Goal: Information Seeking & Learning: Learn about a topic

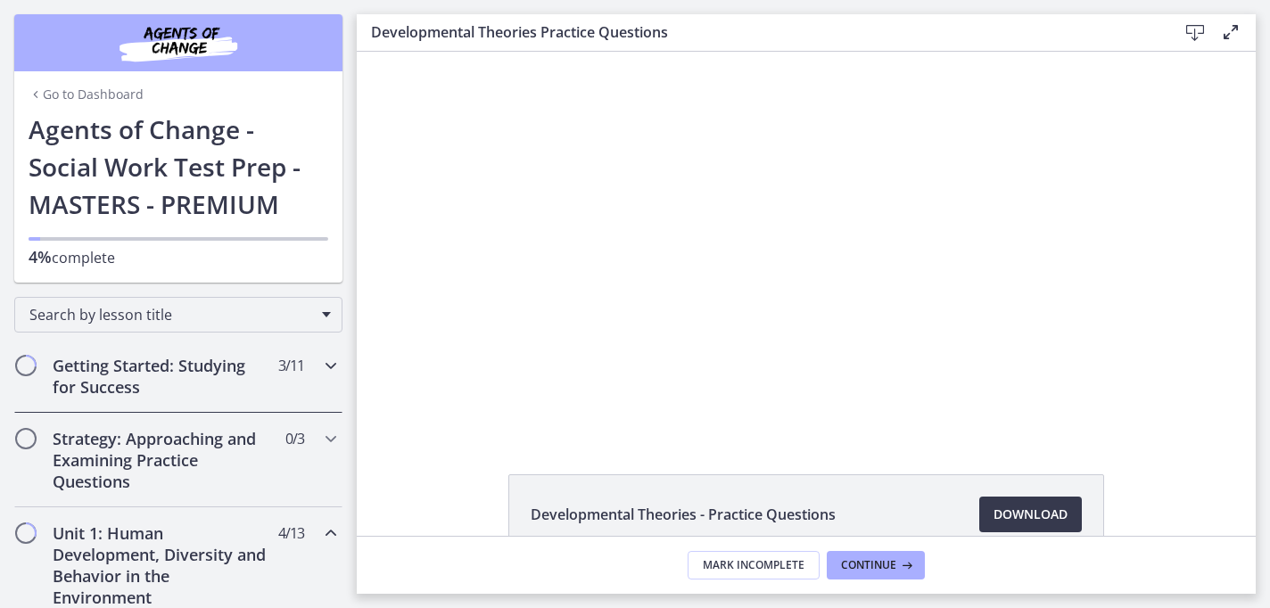
click at [218, 367] on h2 "Getting Started: Studying for Success" at bounding box center [162, 376] width 218 height 43
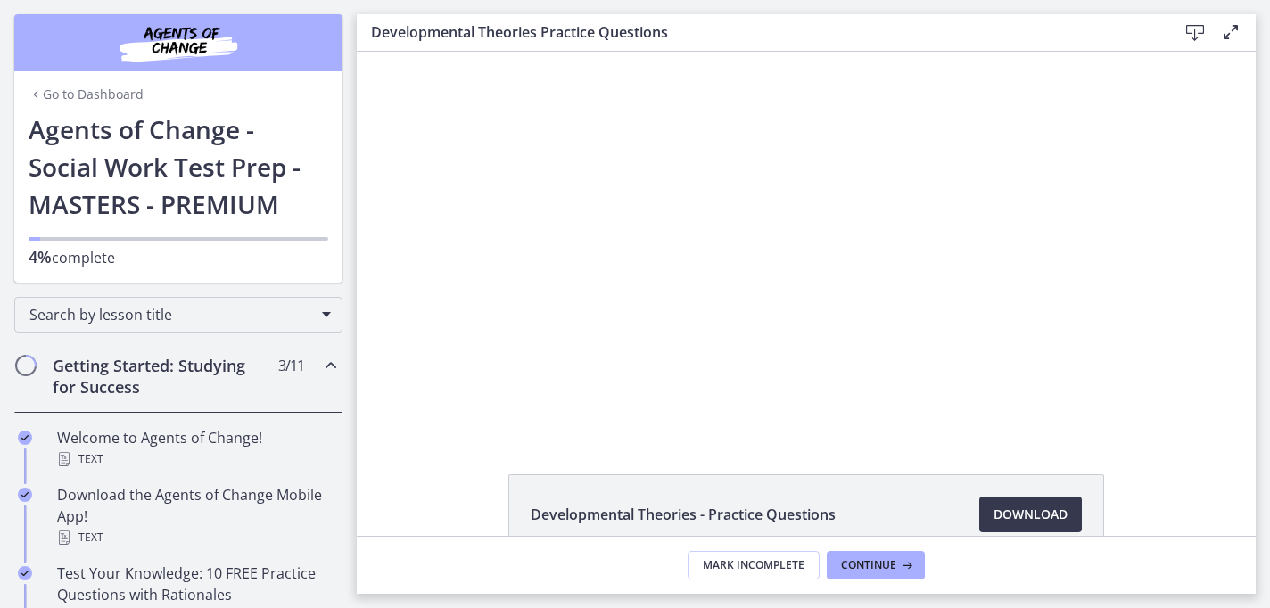
click at [224, 372] on h2 "Getting Started: Studying for Success" at bounding box center [162, 376] width 218 height 43
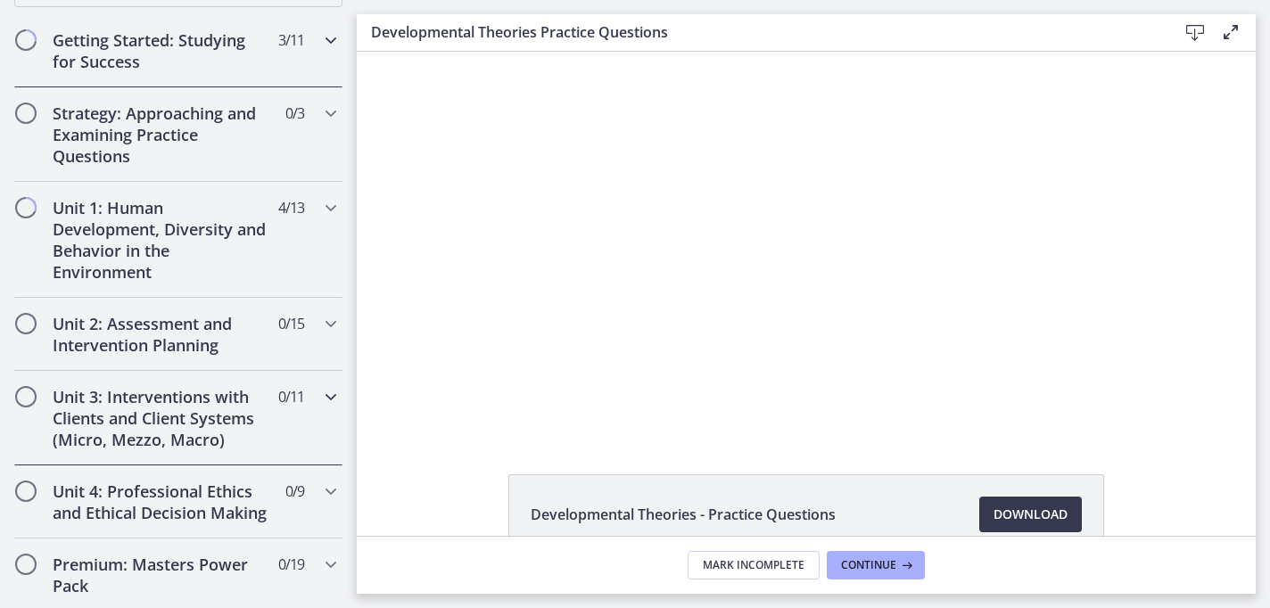
scroll to position [313, 0]
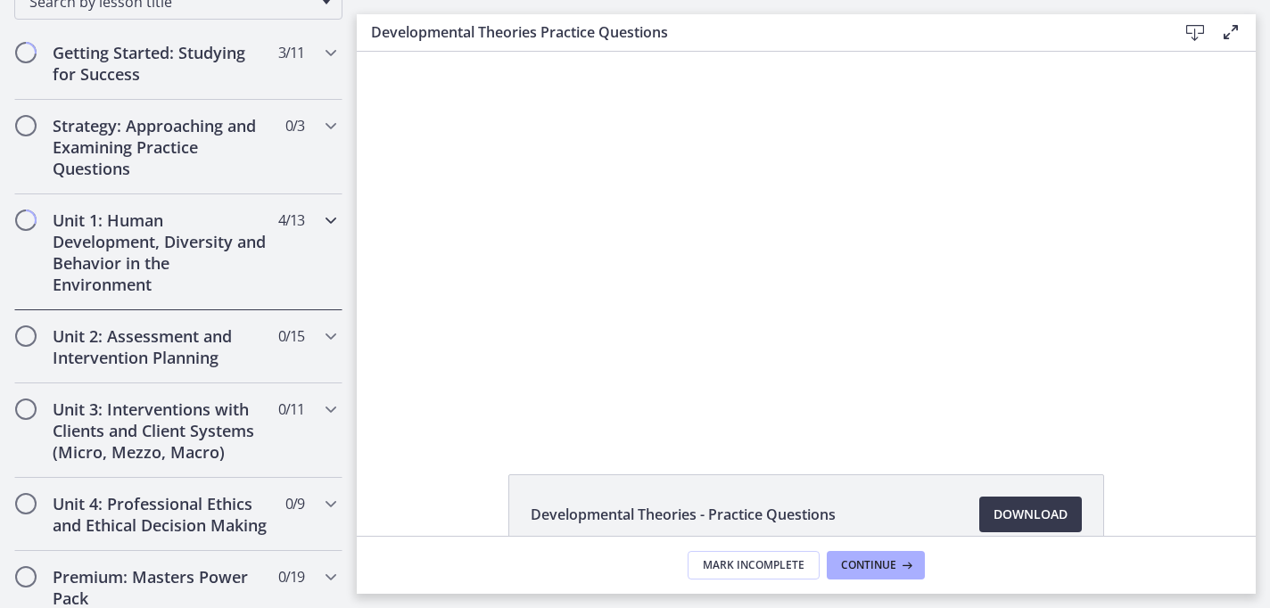
click at [315, 247] on div "Unit 1: Human Development, Diversity and Behavior in the Environment 4 / 13 Com…" at bounding box center [178, 252] width 328 height 116
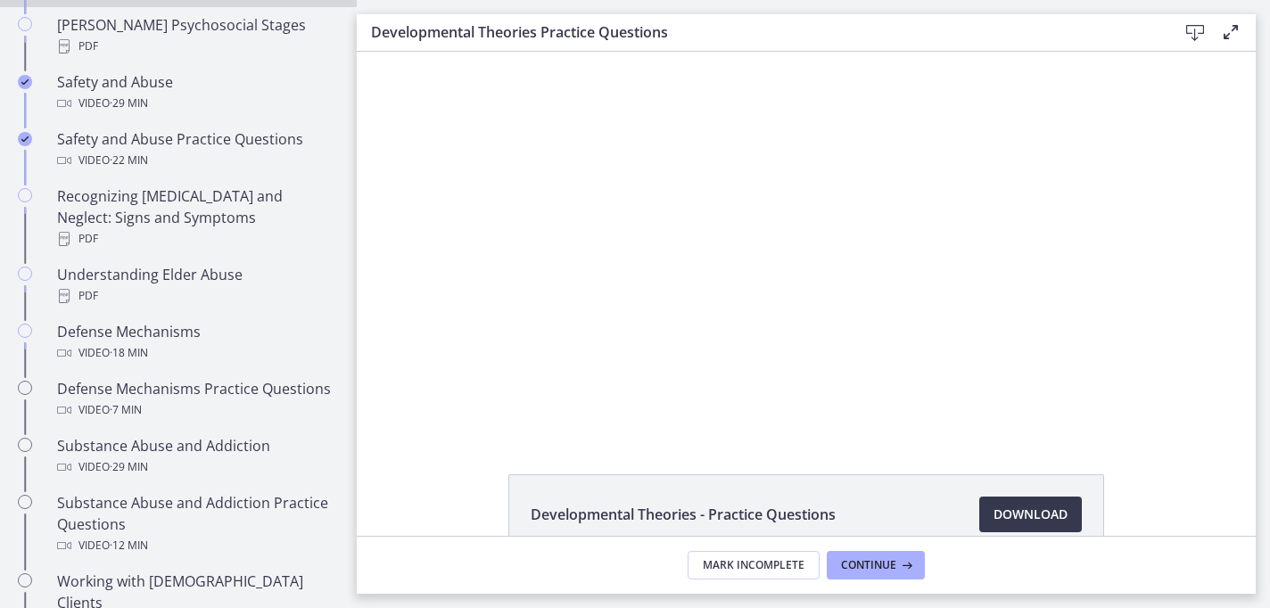
scroll to position [874, 0]
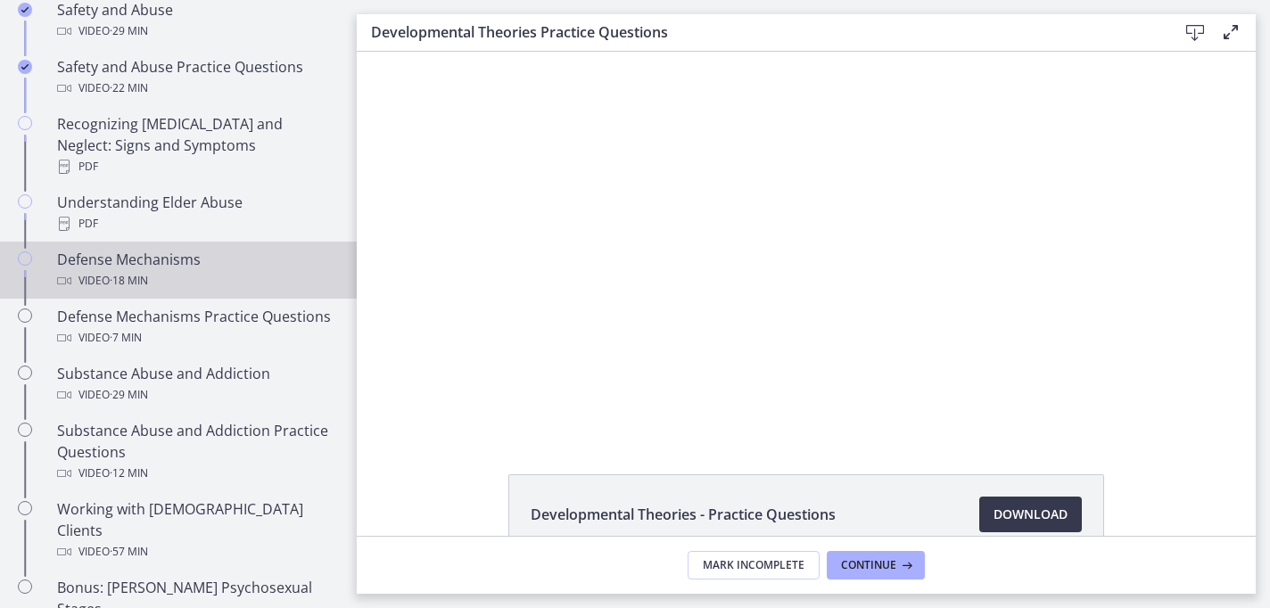
click at [225, 249] on div "Defense Mechanisms Video · 18 min" at bounding box center [196, 270] width 278 height 43
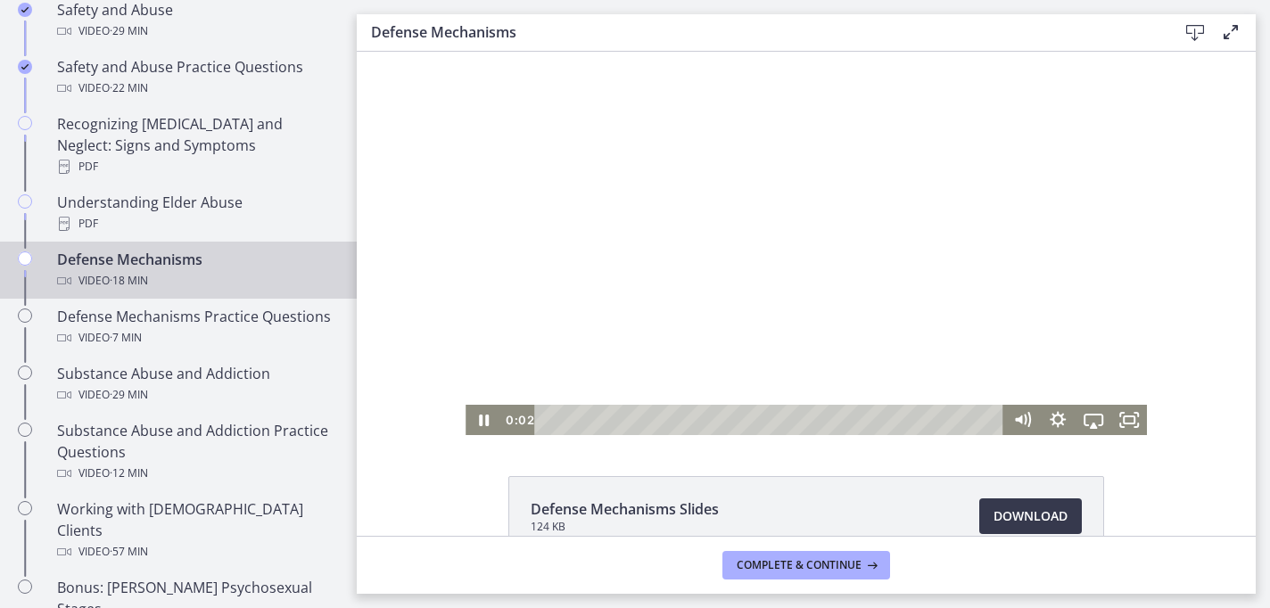
click at [879, 285] on div at bounding box center [807, 244] width 682 height 384
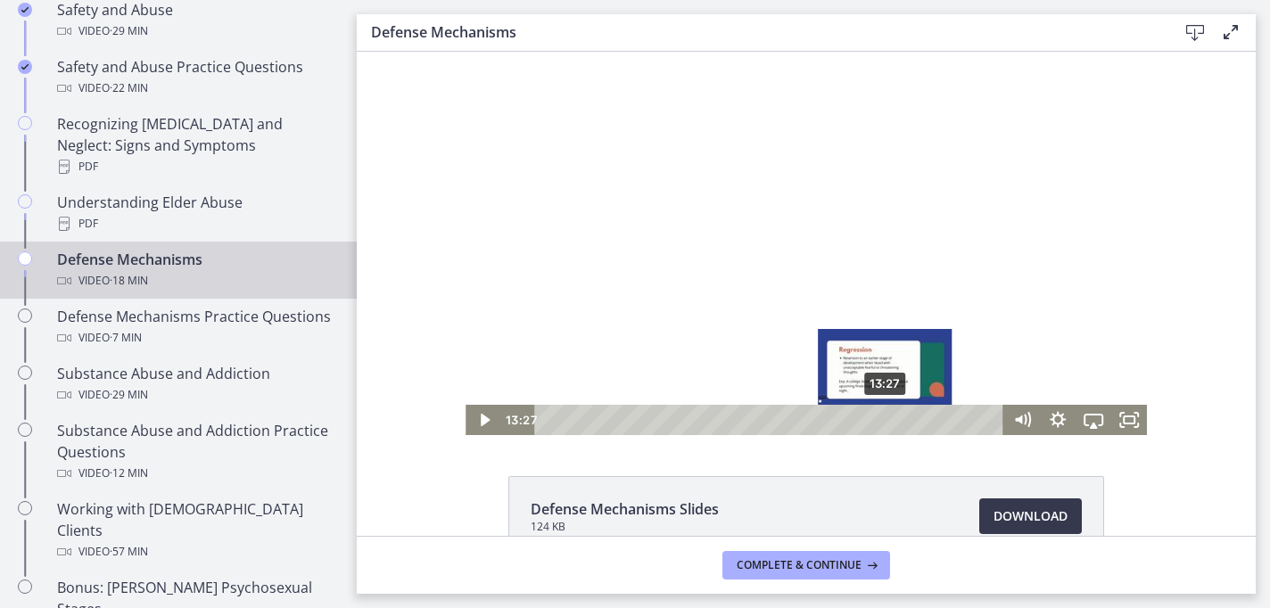
click at [880, 421] on div "13:27" at bounding box center [772, 420] width 448 height 30
click at [894, 421] on div "14:01" at bounding box center [772, 420] width 448 height 30
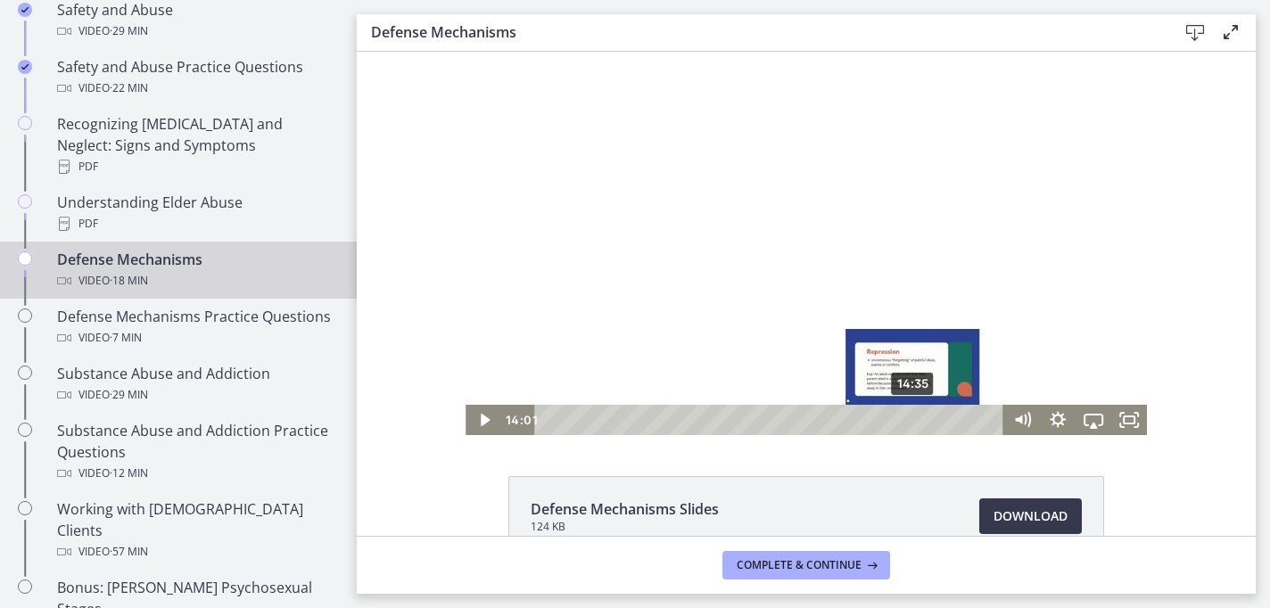
click at [908, 421] on div "14:35" at bounding box center [772, 420] width 448 height 30
click at [921, 417] on div "15:07" at bounding box center [772, 420] width 448 height 30
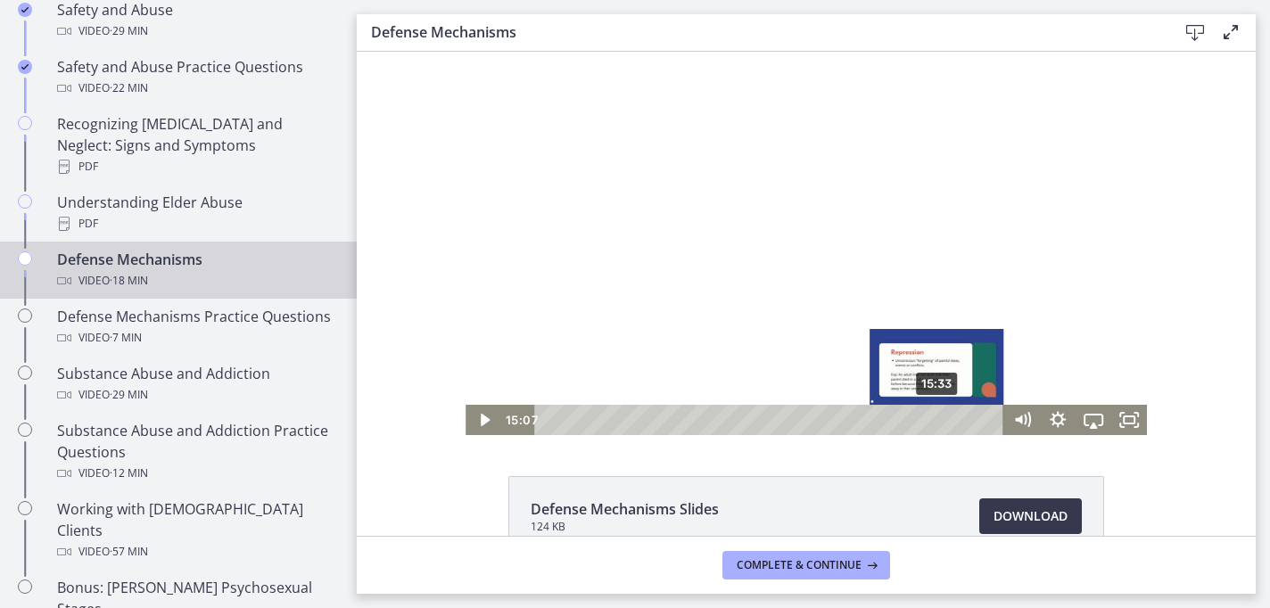
click at [933, 417] on div "15:33" at bounding box center [772, 420] width 448 height 30
click at [942, 417] on div "15:54" at bounding box center [772, 420] width 448 height 30
click at [920, 418] on div "15:11" at bounding box center [772, 420] width 448 height 30
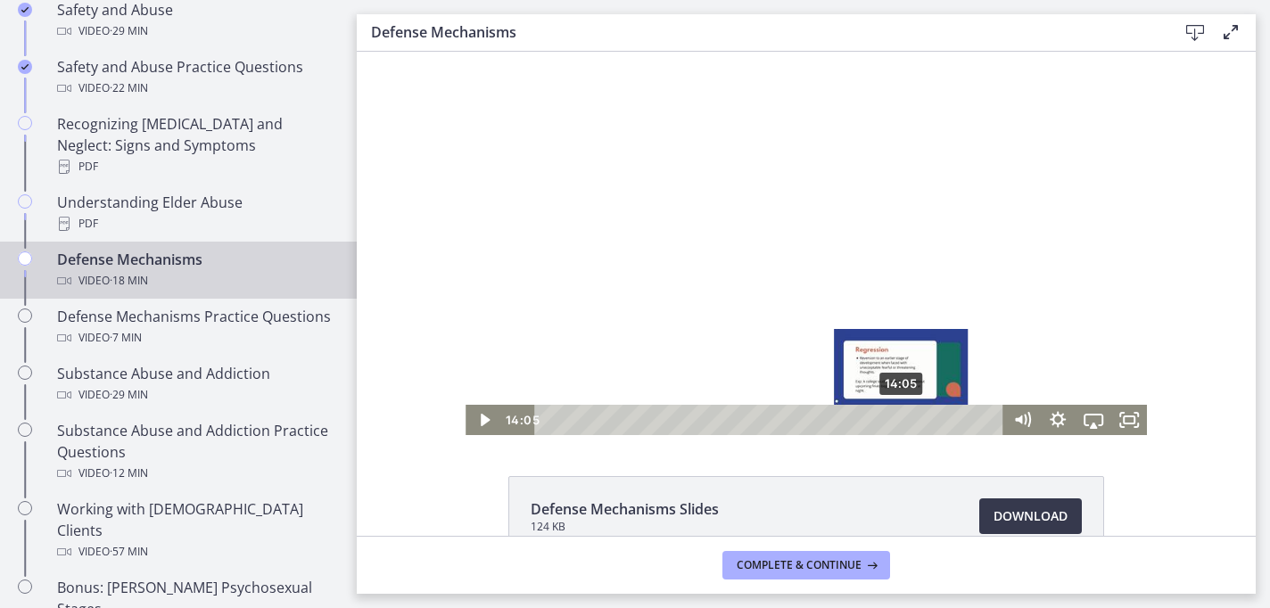
click at [896, 418] on div "14:05" at bounding box center [772, 420] width 448 height 30
click at [880, 417] on div "13:55" at bounding box center [772, 420] width 448 height 30
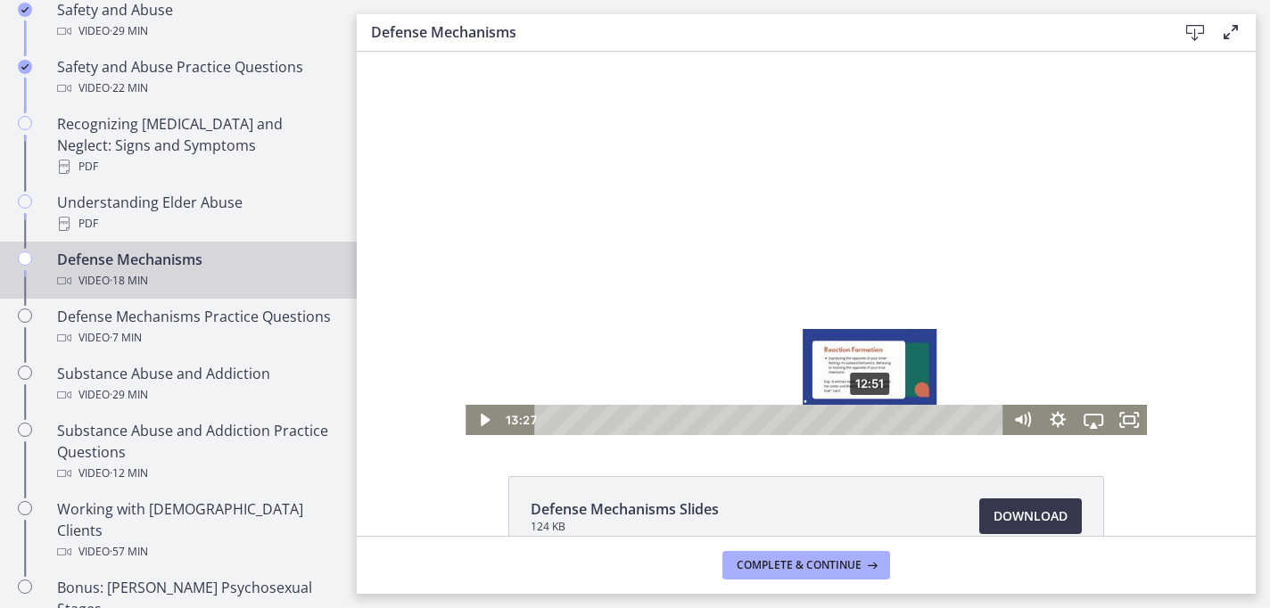
click at [864, 417] on div "12:51" at bounding box center [772, 420] width 448 height 30
click at [873, 416] on div "13:12" at bounding box center [772, 420] width 448 height 30
click at [883, 420] on div "13:36" at bounding box center [772, 420] width 448 height 30
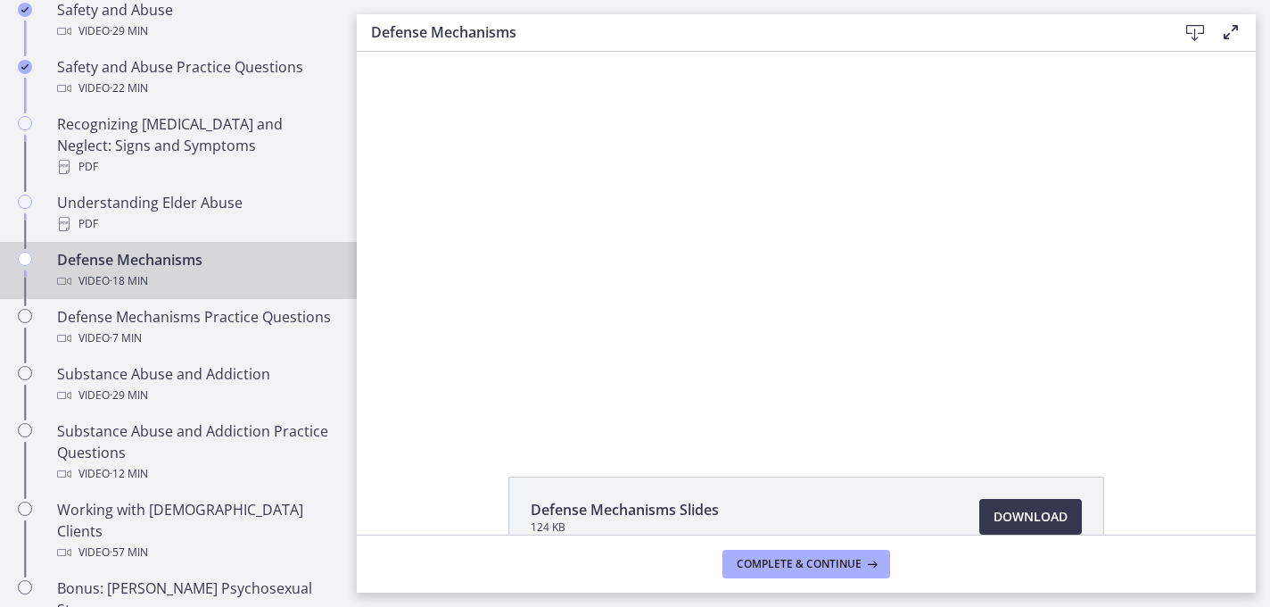
click at [888, 188] on div at bounding box center [807, 244] width 682 height 384
click at [783, 259] on div at bounding box center [807, 244] width 682 height 384
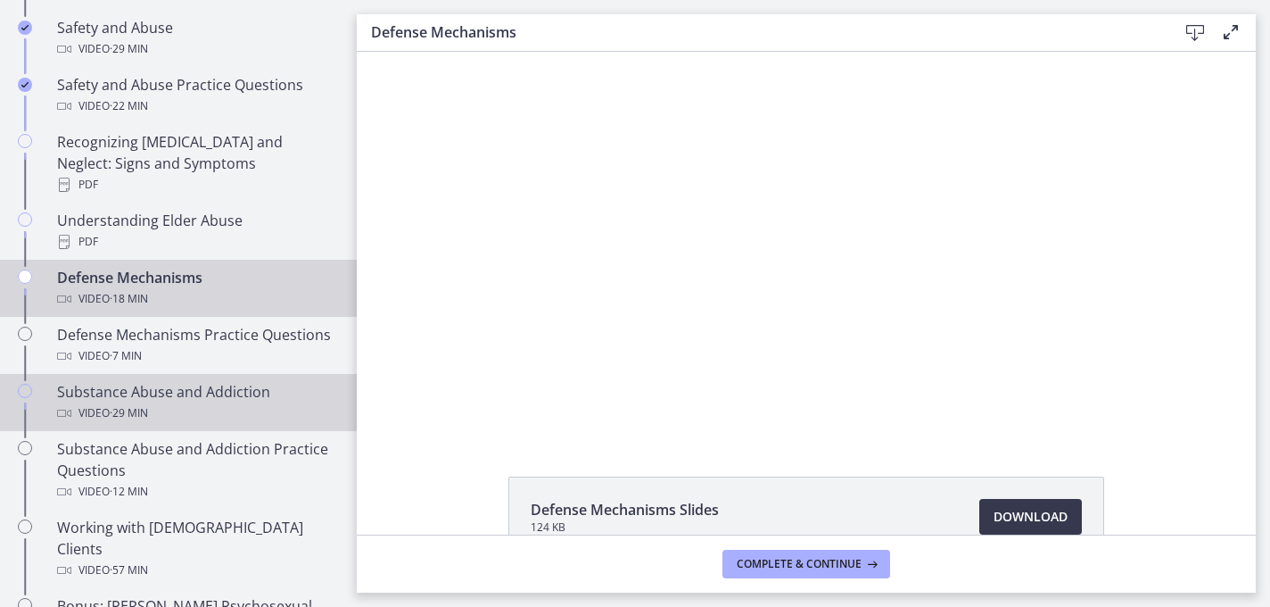
scroll to position [860, 0]
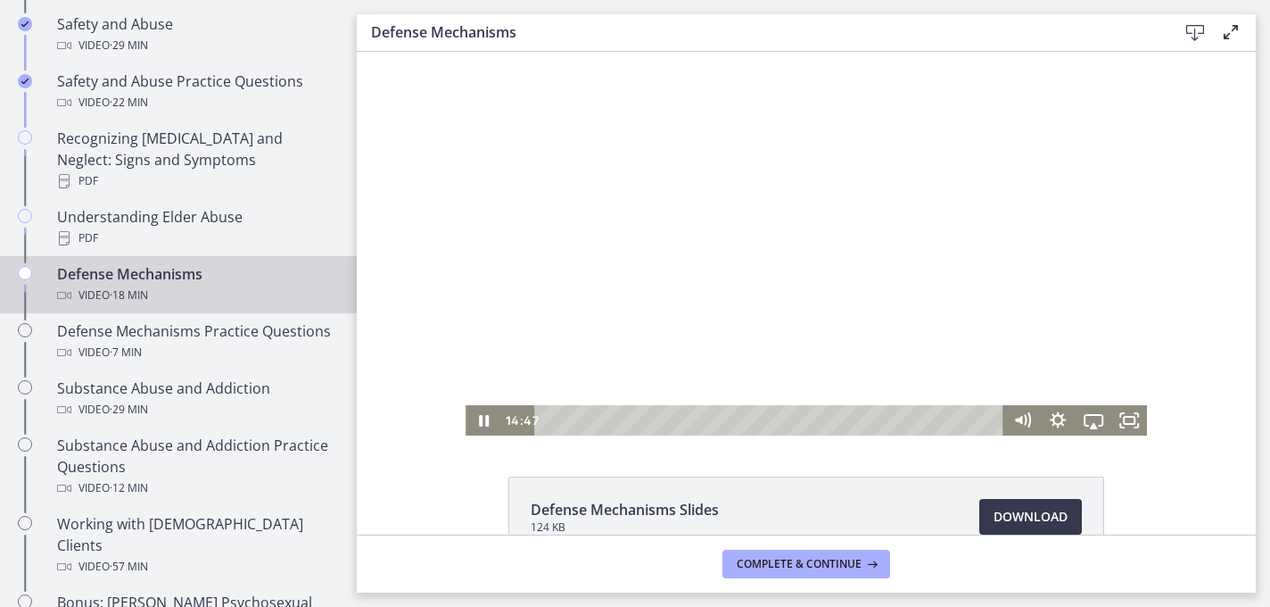
click at [626, 337] on div at bounding box center [807, 244] width 682 height 384
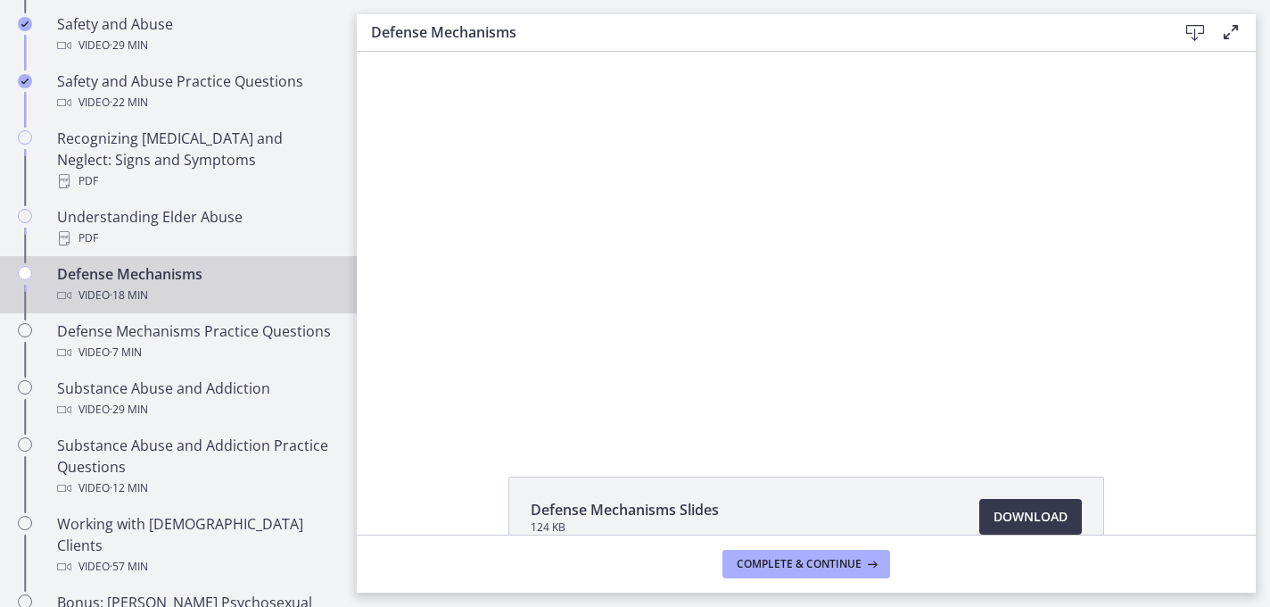
click at [626, 336] on div at bounding box center [807, 244] width 682 height 384
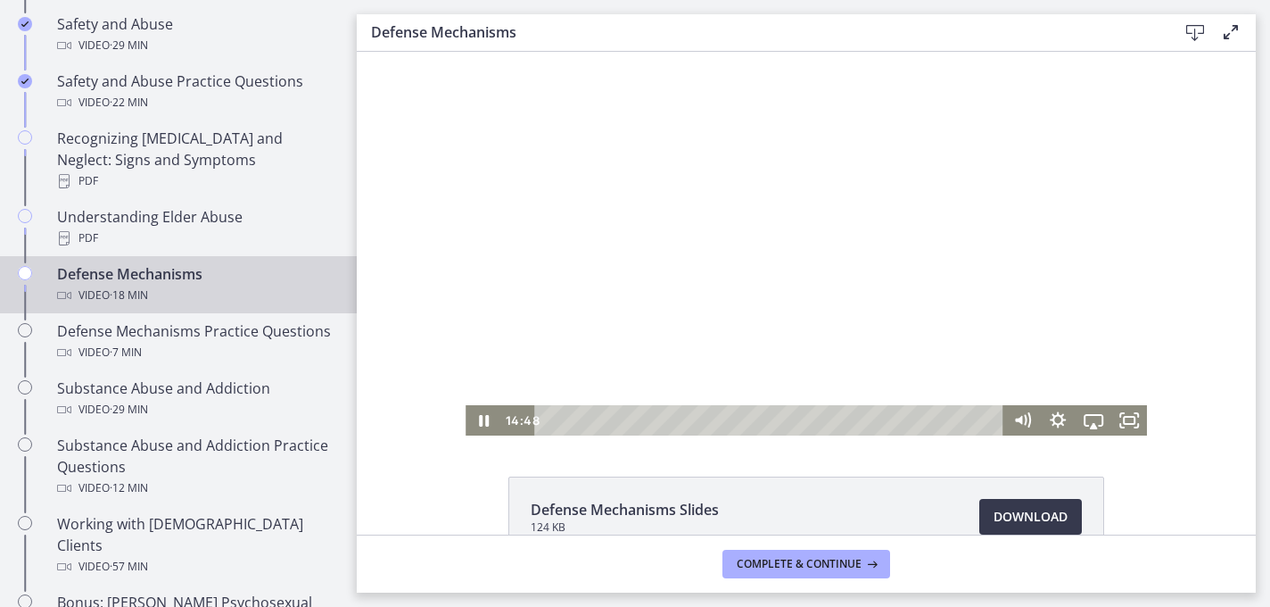
click at [626, 331] on div at bounding box center [807, 244] width 682 height 384
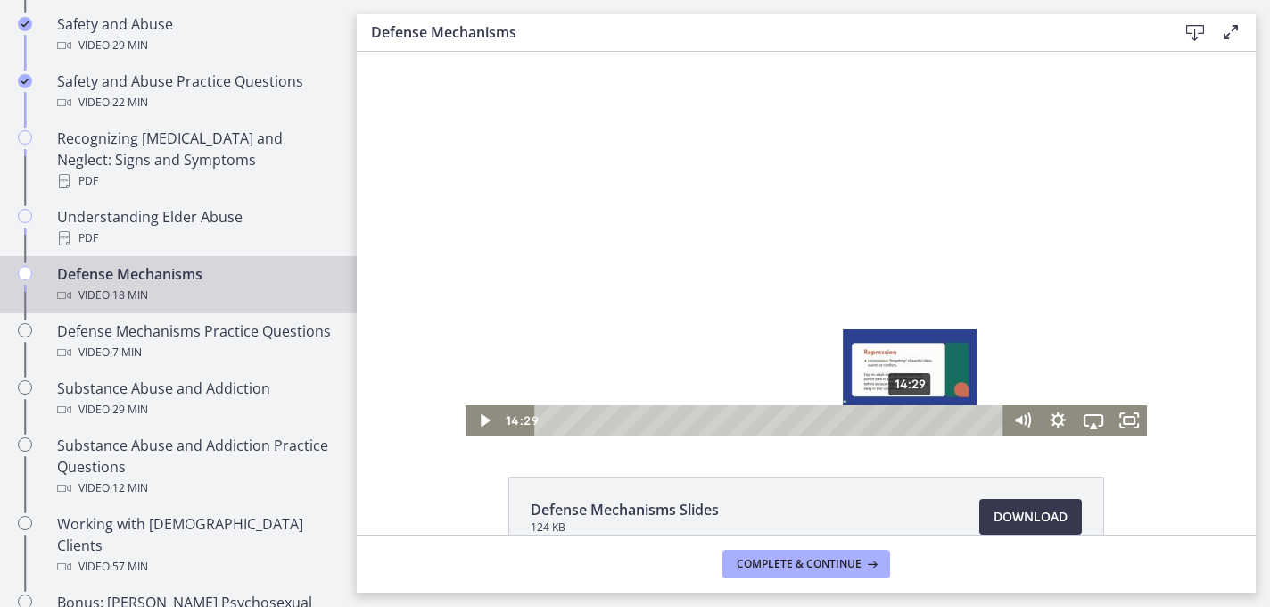
click at [905, 418] on div "14:29" at bounding box center [772, 420] width 448 height 30
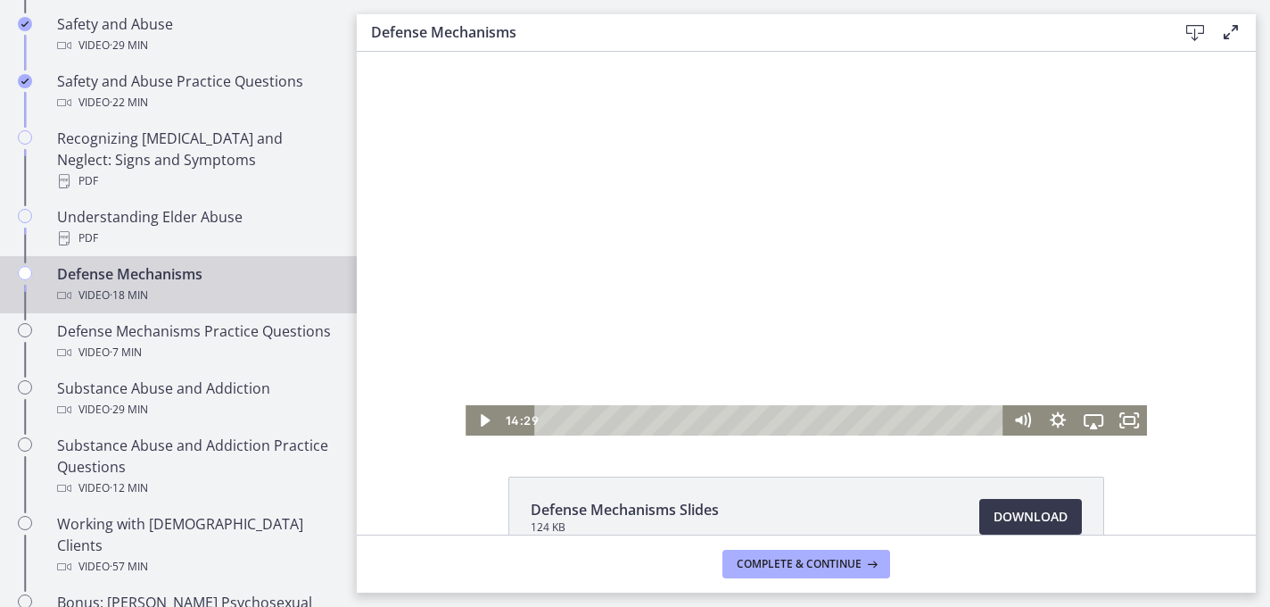
click at [905, 368] on div at bounding box center [807, 244] width 682 height 384
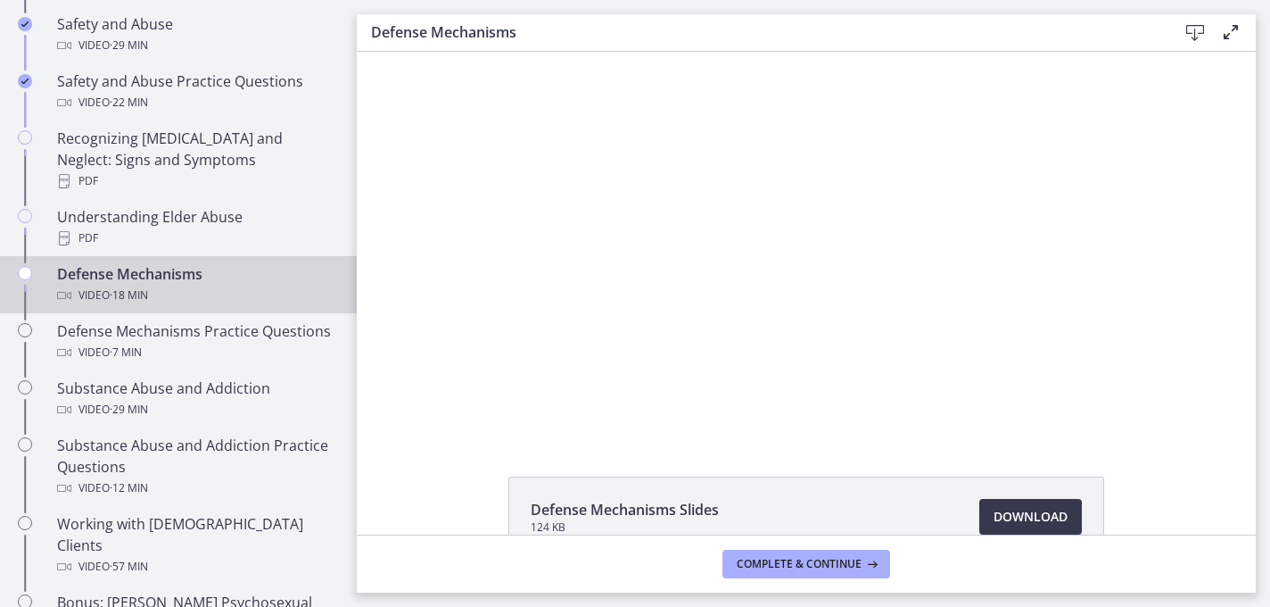
click at [905, 363] on div at bounding box center [807, 244] width 682 height 384
click at [905, 361] on div at bounding box center [807, 244] width 682 height 384
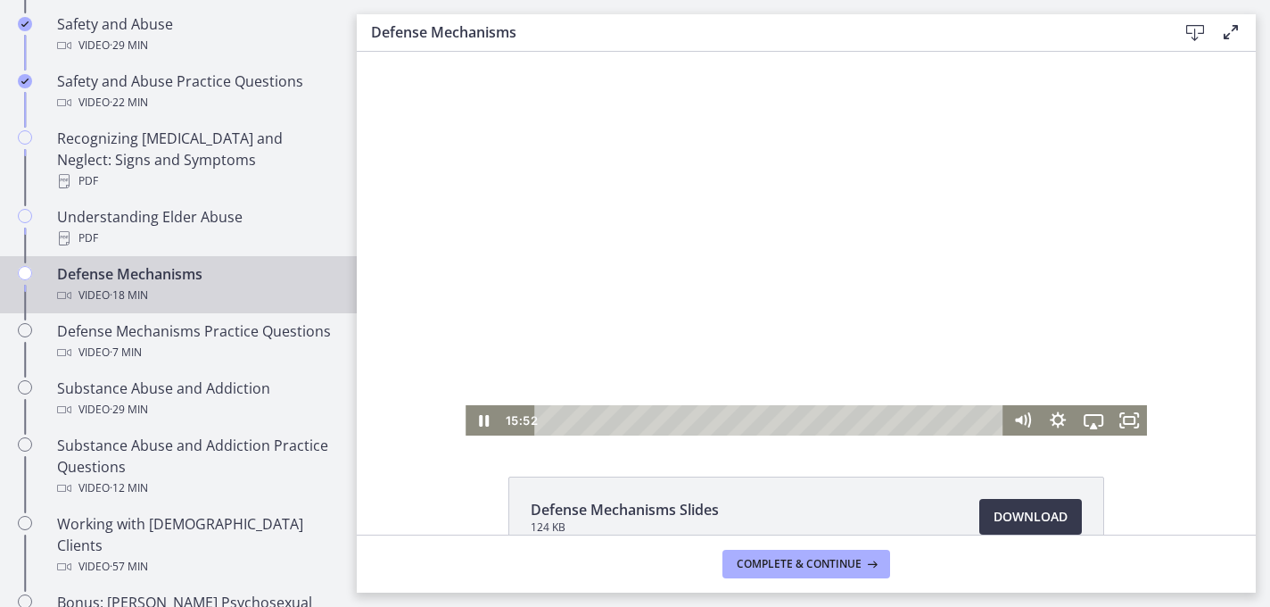
click at [505, 298] on div at bounding box center [807, 244] width 682 height 384
click at [738, 205] on div at bounding box center [807, 244] width 682 height 384
click at [767, 269] on div at bounding box center [807, 244] width 682 height 384
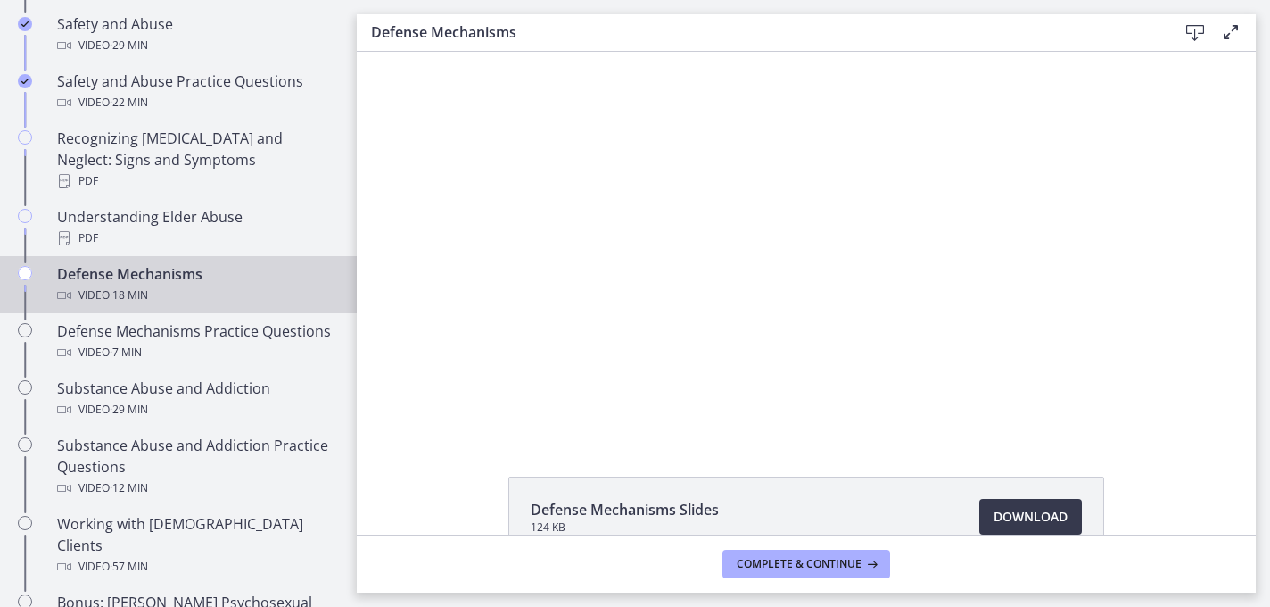
click at [767, 269] on div at bounding box center [807, 244] width 682 height 384
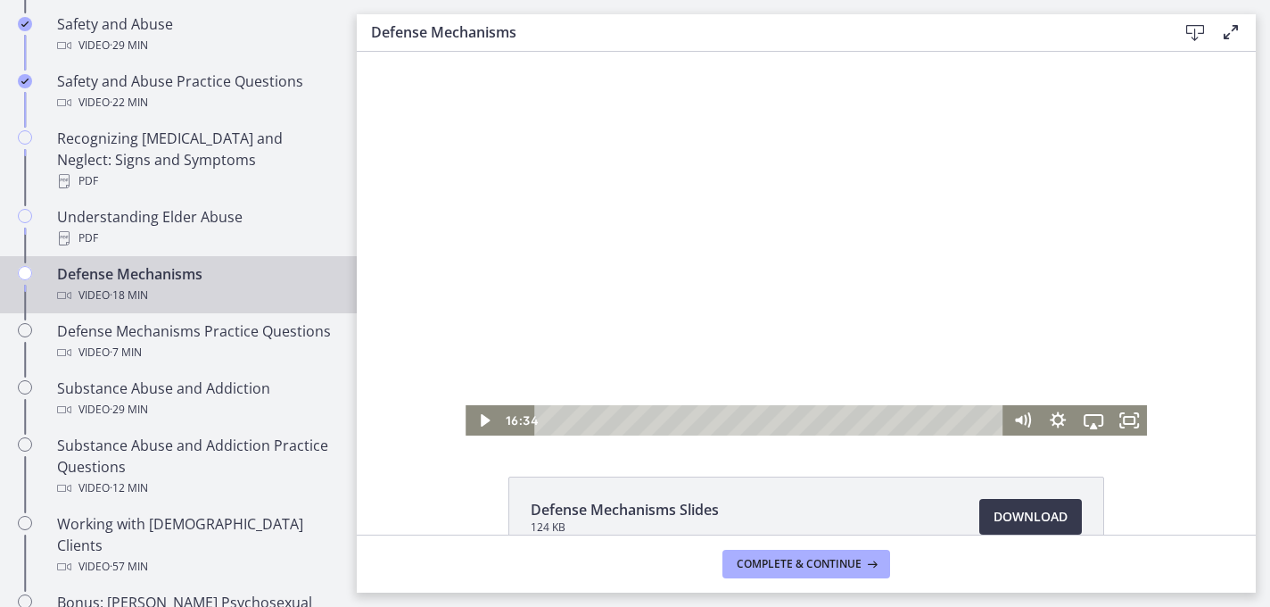
click at [647, 384] on div at bounding box center [807, 244] width 682 height 384
click at [654, 325] on div at bounding box center [807, 244] width 682 height 384
